Goal: Task Accomplishment & Management: Manage account settings

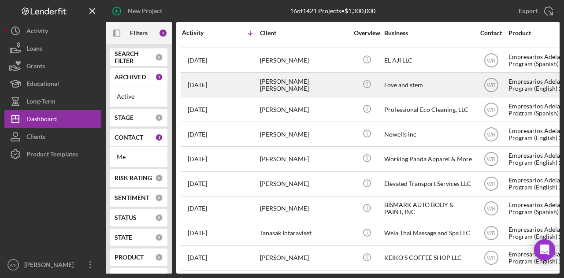
scroll to position [172, 0]
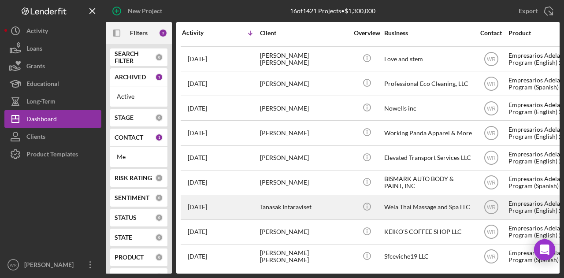
click at [294, 200] on div "Tanasak Intaraviset" at bounding box center [304, 207] width 88 height 23
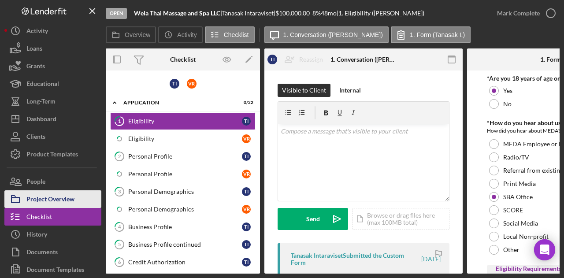
click at [56, 194] on div "Project Overview" at bounding box center [50, 200] width 48 height 20
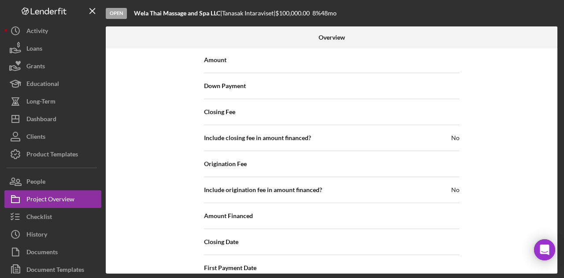
scroll to position [1016, 0]
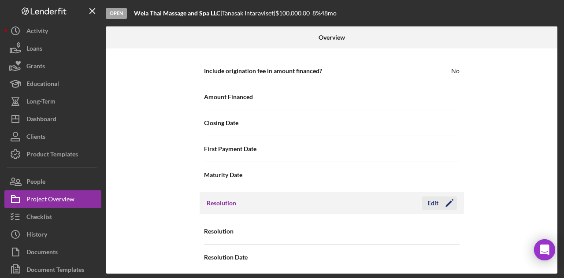
click at [446, 201] on icon "Icon/Edit" at bounding box center [450, 203] width 22 height 22
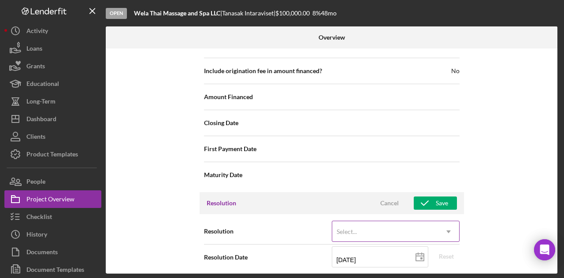
click at [438, 225] on icon "Icon/Dropdown Arrow" at bounding box center [448, 231] width 21 height 21
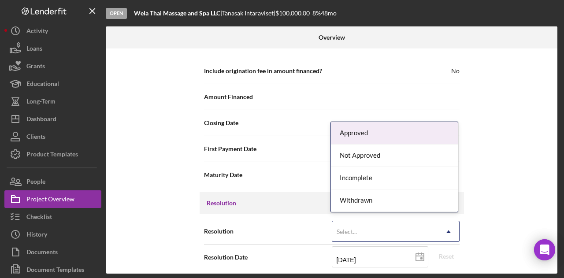
click at [389, 134] on div "Approved" at bounding box center [394, 133] width 127 height 22
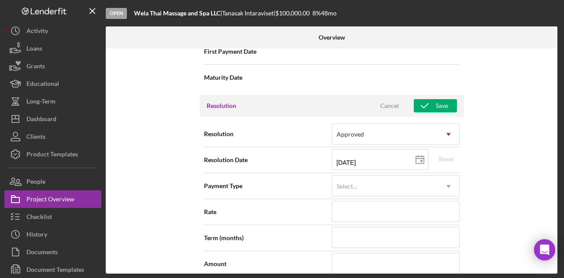
scroll to position [1148, 0]
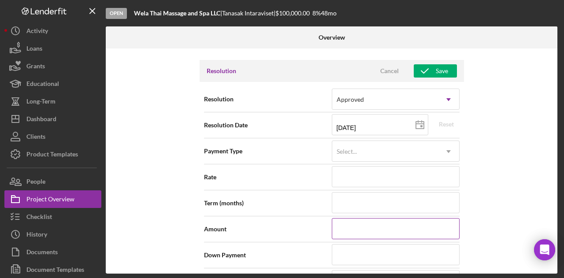
click at [339, 225] on input at bounding box center [396, 228] width 128 height 21
type input "$1"
type input "$10"
type input "$100"
type input "$1,000"
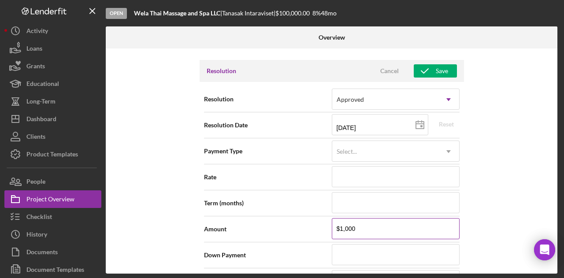
type input "$10,000"
type input "$100,000"
click at [365, 175] on input at bounding box center [396, 176] width 128 height 21
type input "7%"
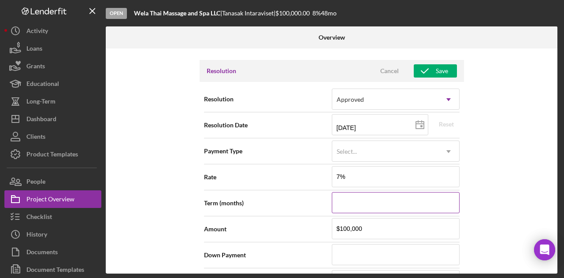
type input "7.000%"
click at [346, 197] on input at bounding box center [396, 202] width 128 height 21
type input "7"
type input "72"
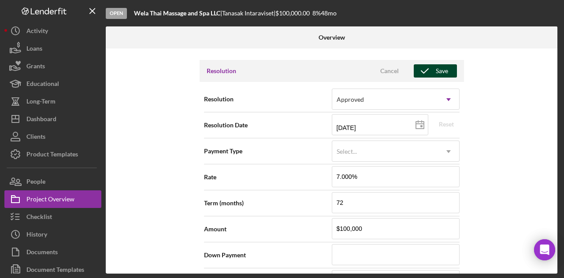
click at [440, 71] on div "Save" at bounding box center [442, 70] width 12 height 13
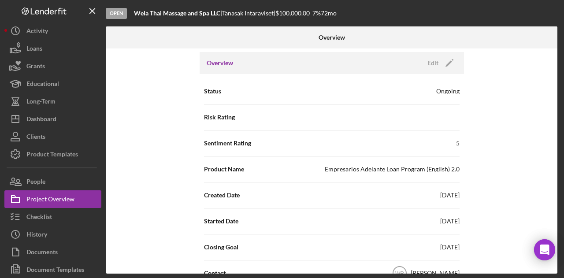
scroll to position [0, 0]
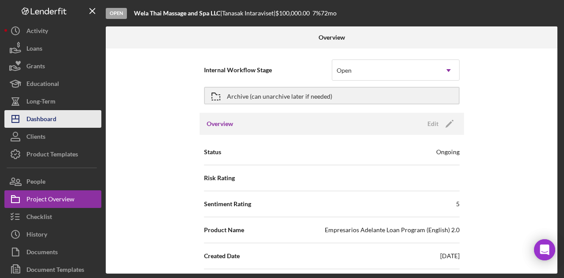
click at [52, 116] on div "Dashboard" at bounding box center [41, 120] width 30 height 20
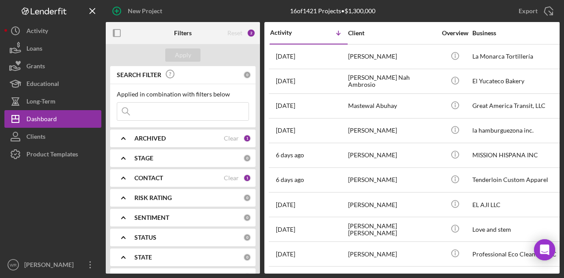
drag, startPoint x: 116, startPoint y: 17, endPoint x: 114, endPoint y: 49, distance: 32.3
click at [114, 49] on div "New Project 16 of 1421 Projects • $1,300,000 Export Icon/Export Filters Reset 2…" at bounding box center [281, 137] width 555 height 274
click at [117, 30] on icon "button" at bounding box center [117, 33] width 20 height 20
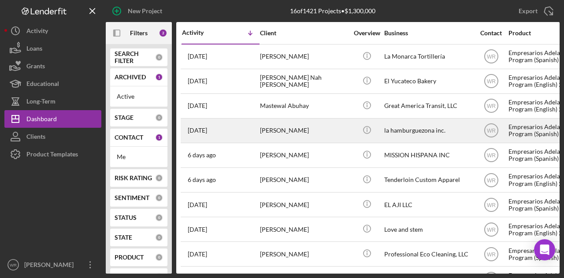
click at [291, 127] on div "[PERSON_NAME]" at bounding box center [304, 130] width 88 height 23
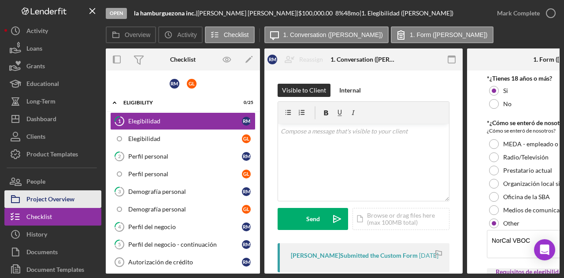
click at [75, 198] on button "Project Overview" at bounding box center [52, 199] width 97 height 18
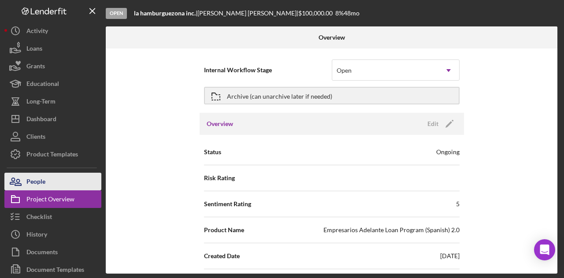
click at [67, 190] on button "People" at bounding box center [52, 182] width 97 height 18
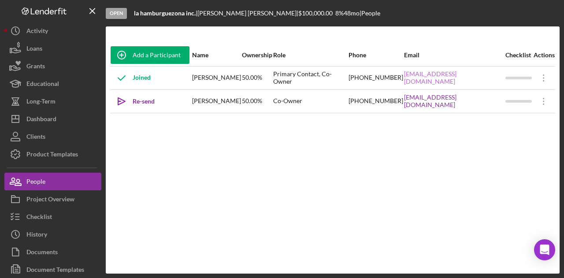
drag, startPoint x: 398, startPoint y: 82, endPoint x: 496, endPoint y: 81, distance: 97.9
click at [496, 81] on tr "Joined [PERSON_NAME] 50.00% Primary Contact, Co-Owner [PHONE_NUMBER] [EMAIL_ADD…" at bounding box center [332, 77] width 445 height 23
copy tr "[EMAIL_ADDRESS][DOMAIN_NAME]"
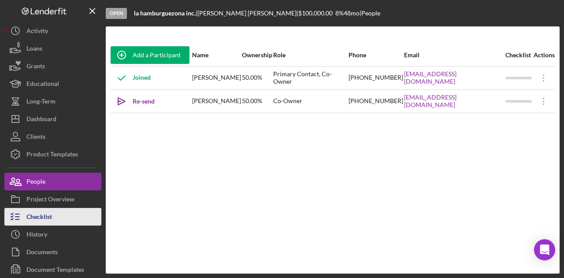
click at [57, 217] on button "Checklist" at bounding box center [52, 217] width 97 height 18
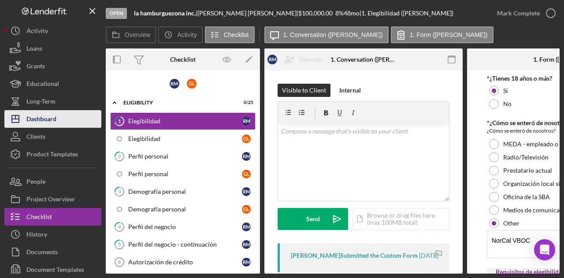
click at [45, 119] on div "Dashboard" at bounding box center [41, 120] width 30 height 20
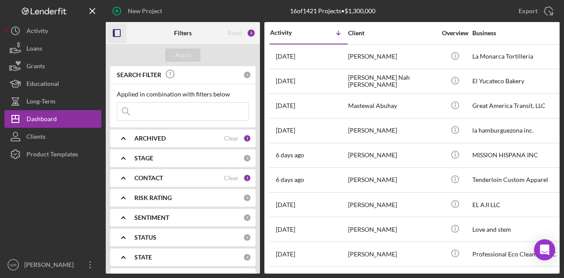
click at [121, 36] on icon "button" at bounding box center [117, 33] width 20 height 20
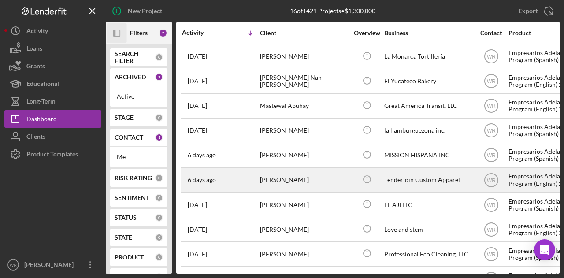
click at [294, 185] on div "[PERSON_NAME]" at bounding box center [304, 179] width 88 height 23
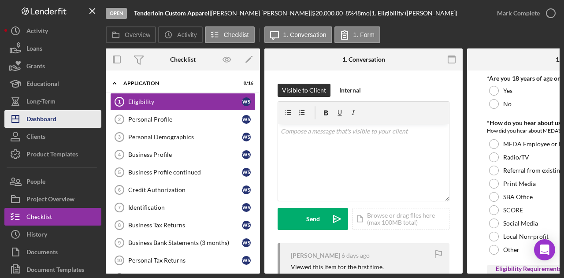
click at [52, 123] on div "Dashboard" at bounding box center [41, 120] width 30 height 20
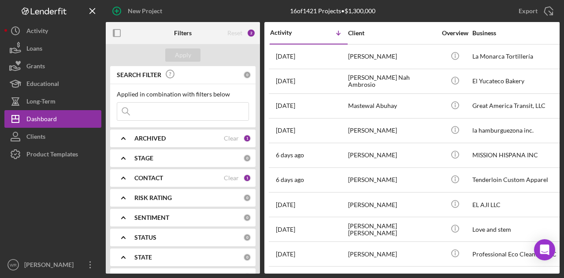
click at [145, 179] on b "CONTACT" at bounding box center [148, 178] width 29 height 7
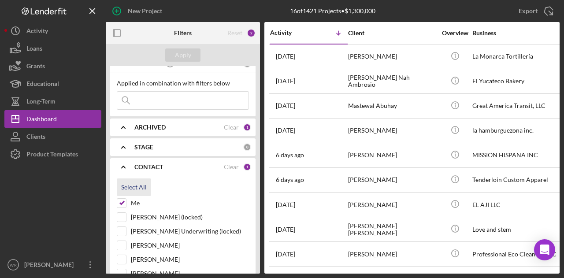
scroll to position [88, 0]
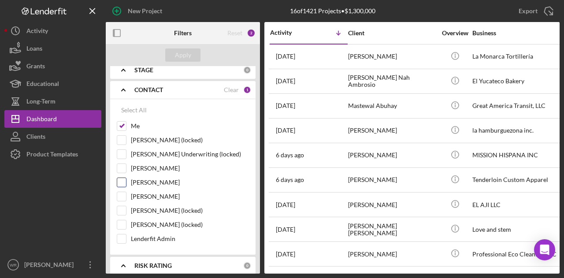
click at [144, 185] on label "Jhonattan Herrada" at bounding box center [190, 182] width 118 height 9
click at [126, 185] on input "Jhonattan Herrada" at bounding box center [121, 182] width 9 height 9
checkbox input "true"
click at [144, 193] on label "Gloria Murillo" at bounding box center [190, 196] width 118 height 9
click at [126, 193] on input "Gloria Murillo" at bounding box center [121, 196] width 9 height 9
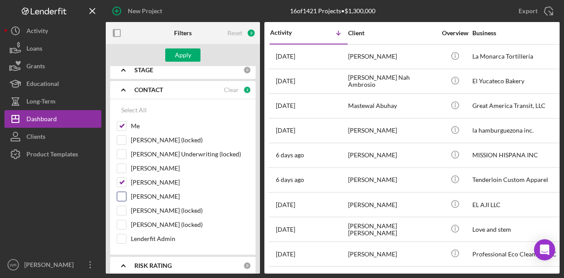
checkbox input "true"
click at [144, 178] on label "Jhonattan Herrada" at bounding box center [190, 182] width 118 height 9
click at [126, 178] on input "Jhonattan Herrada" at bounding box center [121, 182] width 9 height 9
checkbox input "false"
click at [188, 55] on div "Apply" at bounding box center [183, 54] width 16 height 13
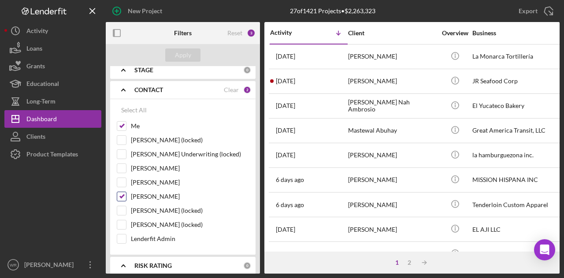
click at [158, 194] on label "Gloria Murillo" at bounding box center [190, 196] width 118 height 9
click at [126, 194] on input "Gloria Murillo" at bounding box center [121, 196] width 9 height 9
checkbox input "false"
click at [189, 60] on div "Apply" at bounding box center [183, 54] width 16 height 13
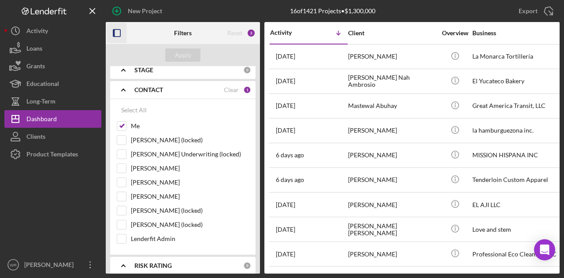
click at [116, 38] on icon "button" at bounding box center [117, 33] width 20 height 20
